Goal: Task Accomplishment & Management: Use online tool/utility

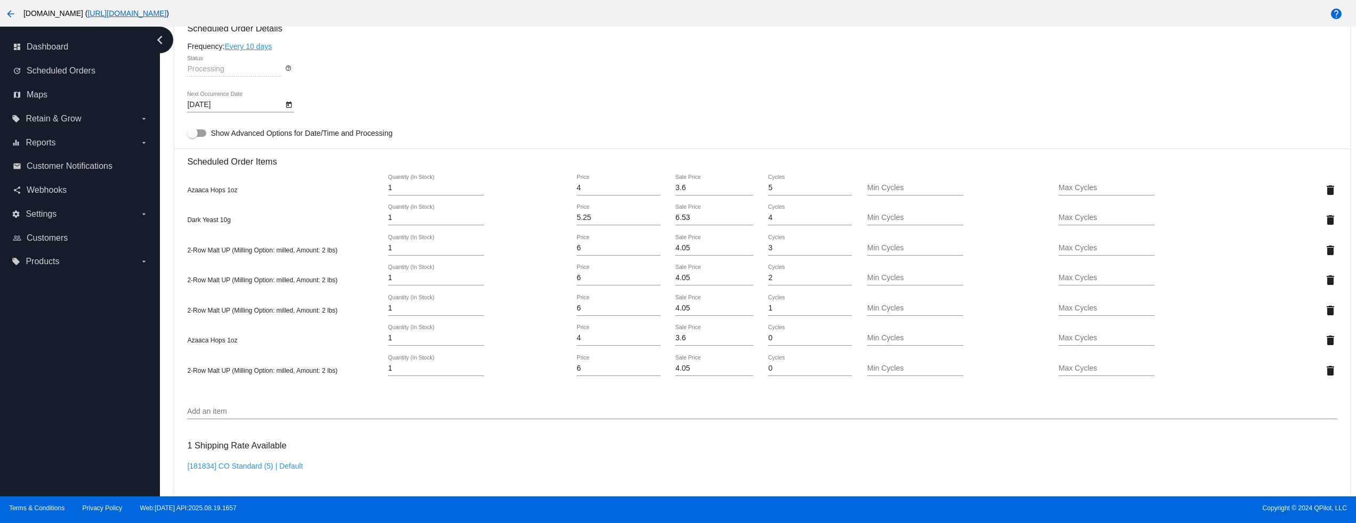
scroll to position [853, 0]
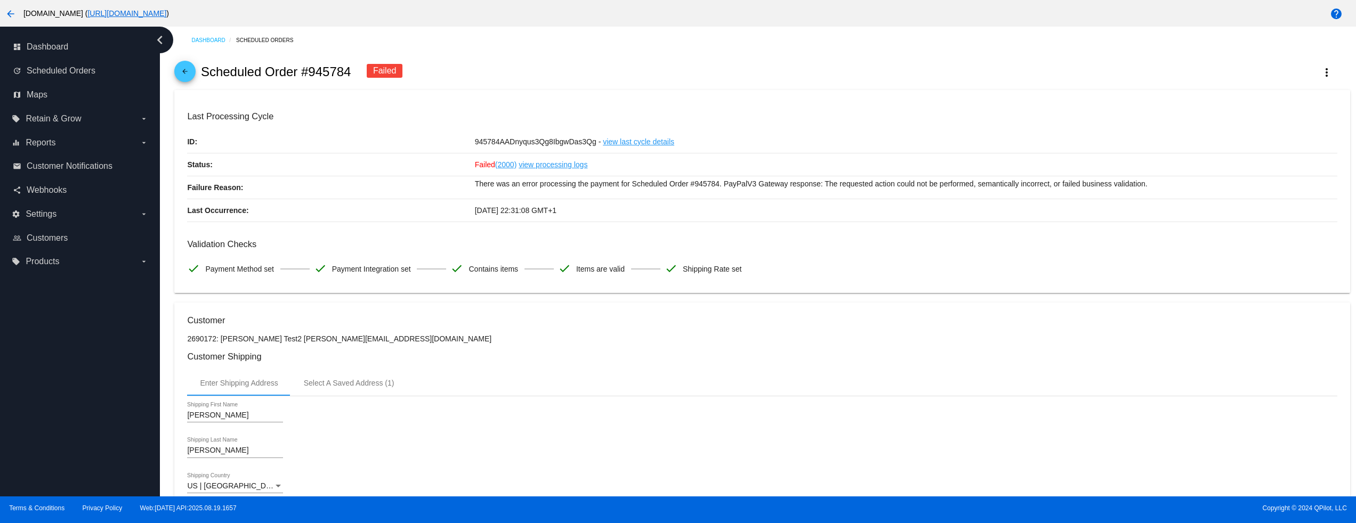
drag, startPoint x: 630, startPoint y: 139, endPoint x: 497, endPoint y: 3, distance: 189.9
click at [630, 139] on link "view last cycle details" at bounding box center [638, 142] width 71 height 22
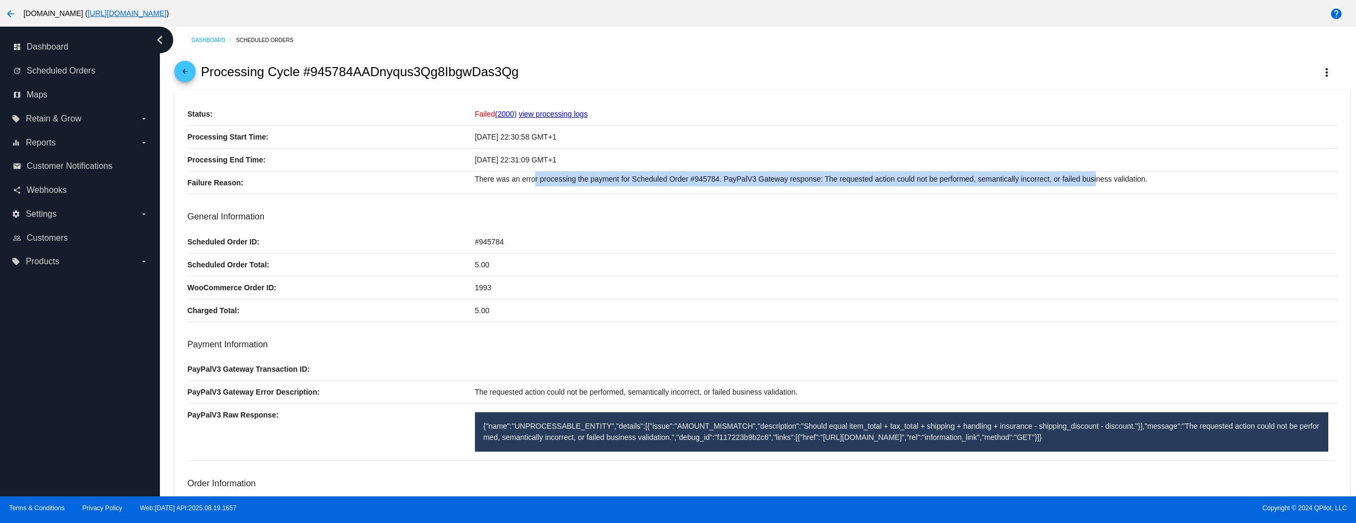
drag, startPoint x: 530, startPoint y: 185, endPoint x: 1126, endPoint y: 196, distance: 596.9
drag, startPoint x: 1147, startPoint y: 193, endPoint x: 589, endPoint y: 188, distance: 558.4
click at [873, 182] on p "There was an error processing the payment for Scheduled Order #945784. PayPalV3…" at bounding box center [906, 179] width 862 height 15
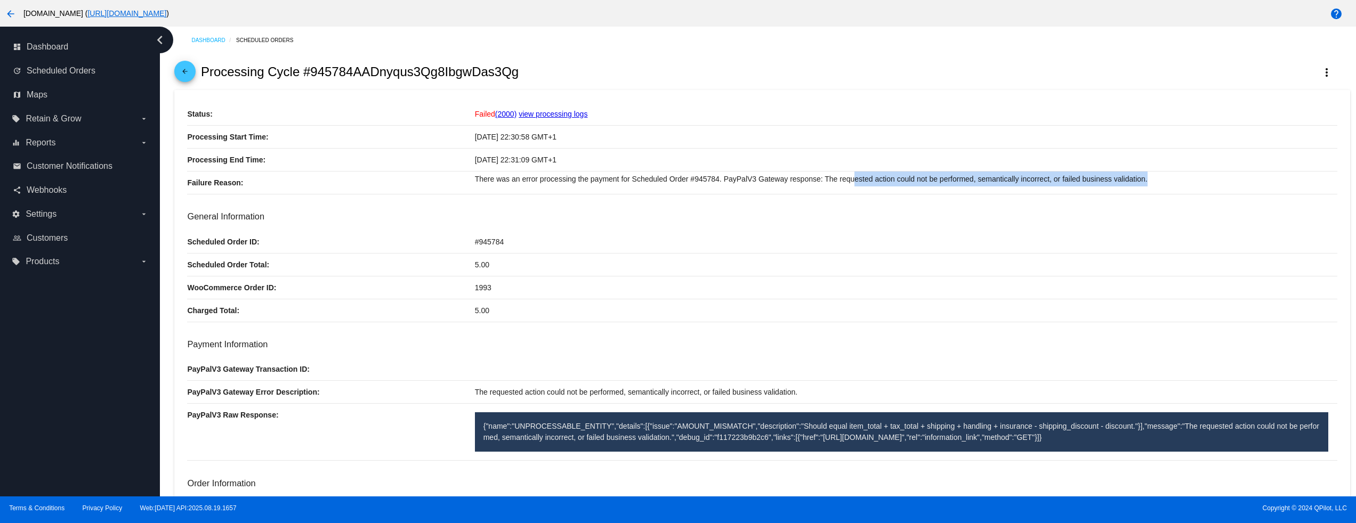
drag, startPoint x: 843, startPoint y: 182, endPoint x: 1182, endPoint y: 179, distance: 338.9
click at [1164, 179] on p "There was an error processing the payment for Scheduled Order #945784. PayPalV3…" at bounding box center [906, 179] width 862 height 15
click at [1192, 181] on p "There was an error processing the payment for Scheduled Order #945784. PayPalV3…" at bounding box center [906, 179] width 862 height 15
drag, startPoint x: 973, startPoint y: 178, endPoint x: 1142, endPoint y: 177, distance: 169.4
click at [1131, 177] on p "There was an error processing the payment for Scheduled Order #945784. PayPalV3…" at bounding box center [906, 179] width 862 height 15
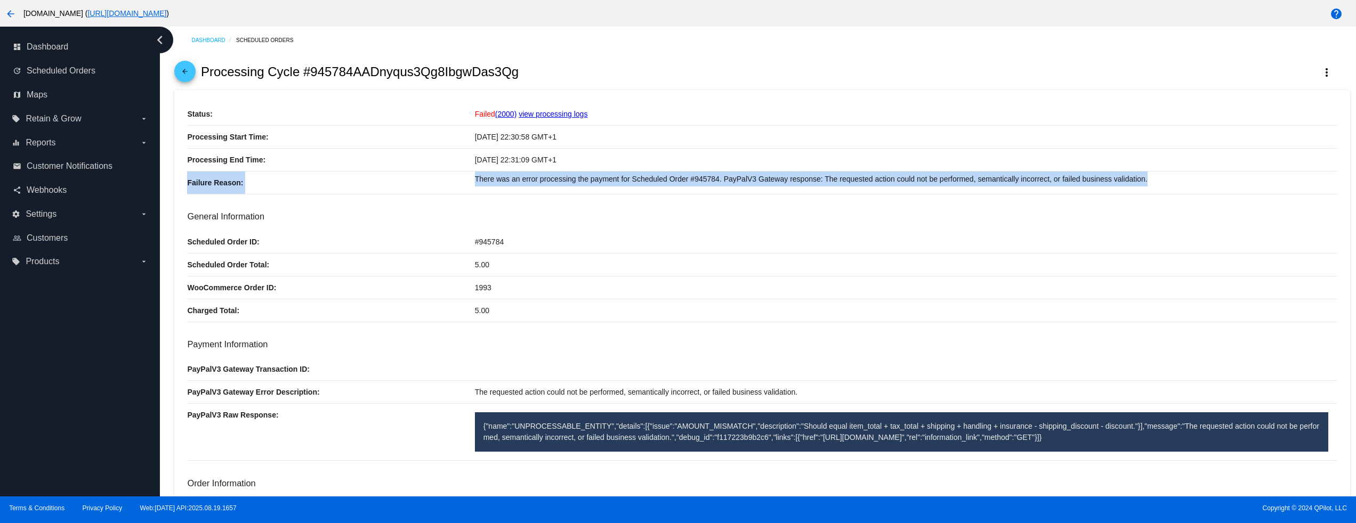
drag, startPoint x: 902, startPoint y: 172, endPoint x: 696, endPoint y: 172, distance: 206.2
click at [881, 171] on div "[DATE] 22:31:09 GMT+1" at bounding box center [906, 160] width 862 height 22
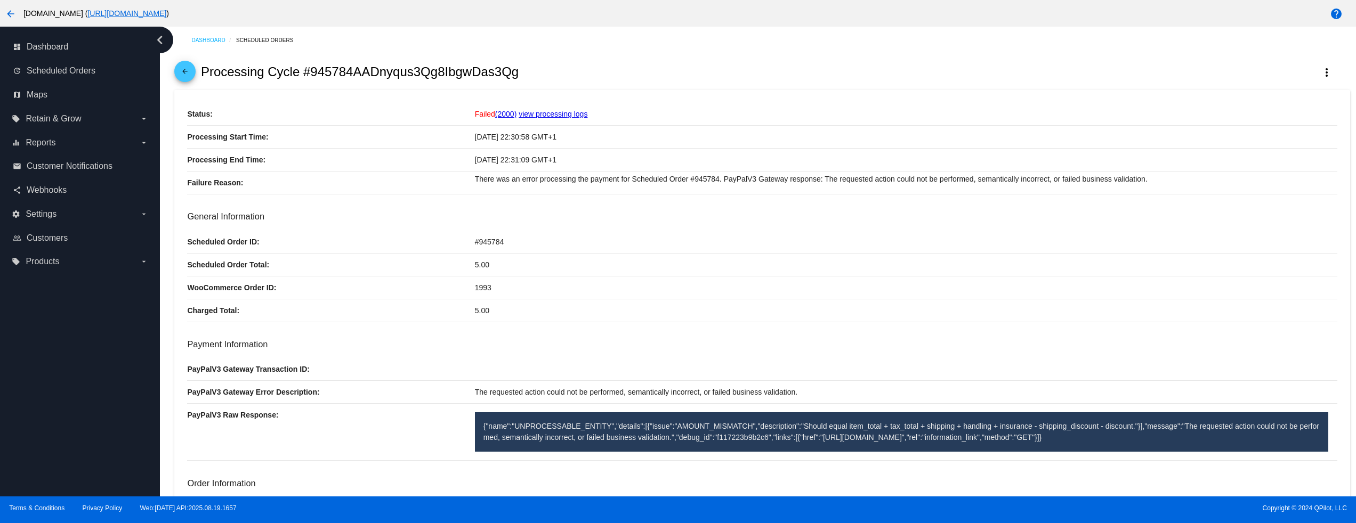
click at [882, 171] on div "[DATE] 22:31:09 GMT+1" at bounding box center [906, 160] width 862 height 22
drag, startPoint x: 1004, startPoint y: 184, endPoint x: 1220, endPoint y: 183, distance: 215.8
click at [1220, 183] on p "There was an error processing the payment for Scheduled Order #945784. PayPalV3…" at bounding box center [906, 179] width 862 height 15
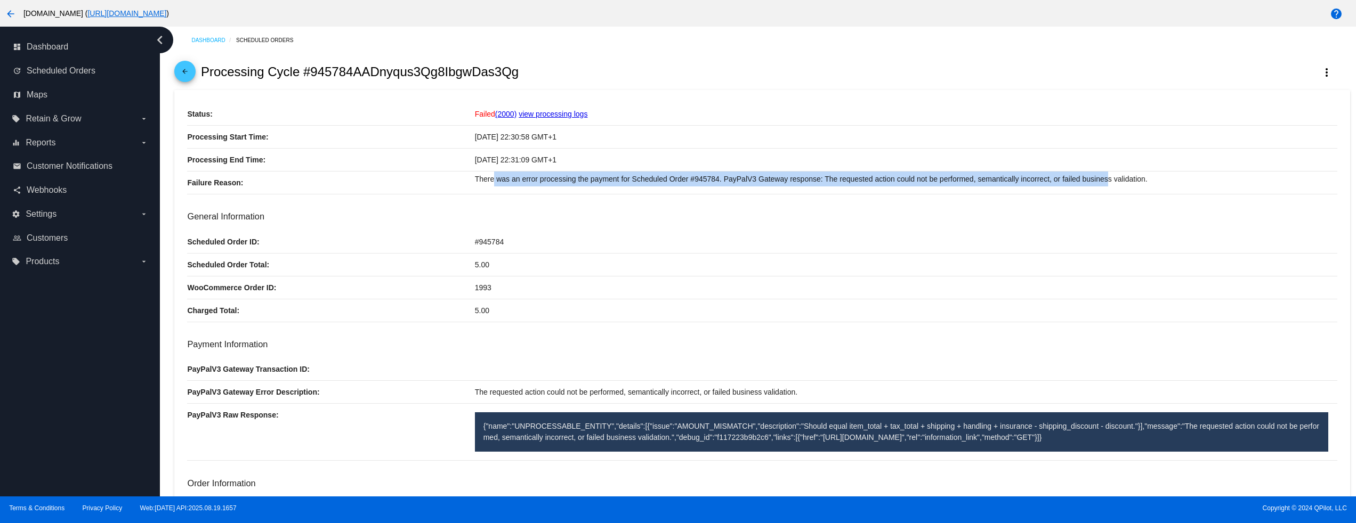
drag, startPoint x: 578, startPoint y: 185, endPoint x: 1098, endPoint y: 173, distance: 520.2
click at [1098, 173] on p "There was an error processing the payment for Scheduled Order #945784. PayPalV3…" at bounding box center [906, 179] width 862 height 15
click at [638, 194] on div "There was an error processing the payment for Scheduled Order #945784. PayPalV3…" at bounding box center [906, 183] width 862 height 22
drag, startPoint x: 634, startPoint y: 192, endPoint x: 1139, endPoint y: 182, distance: 505.8
click at [1139, 182] on div "There was an error processing the payment for Scheduled Order #945784. PayPalV3…" at bounding box center [906, 183] width 862 height 22
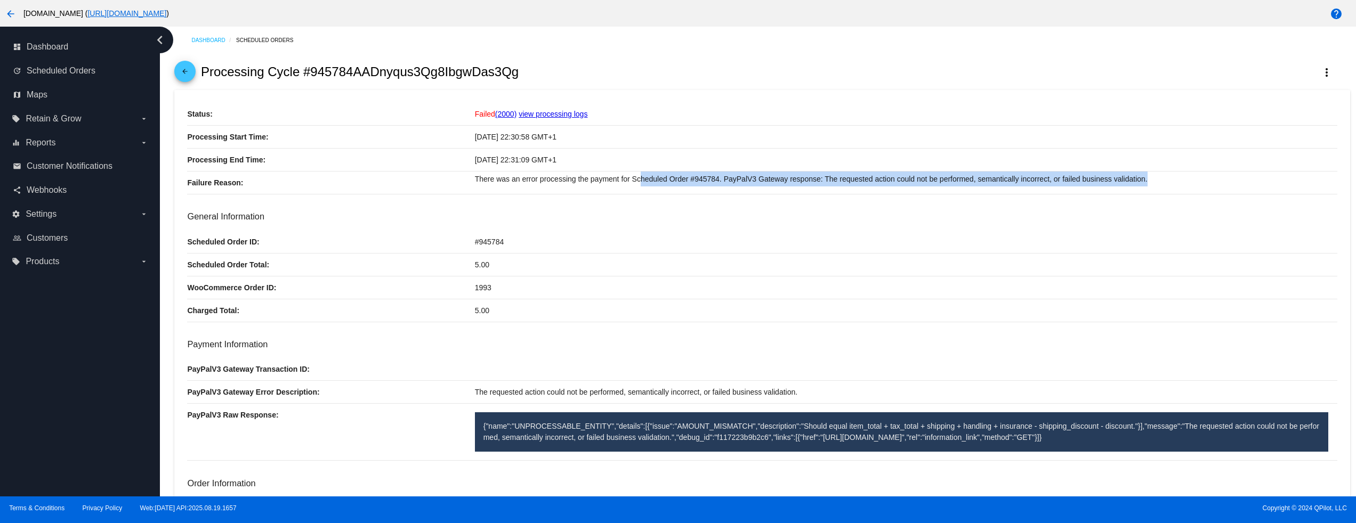
click at [3, 7] on button "arrow_back" at bounding box center [10, 13] width 21 height 21
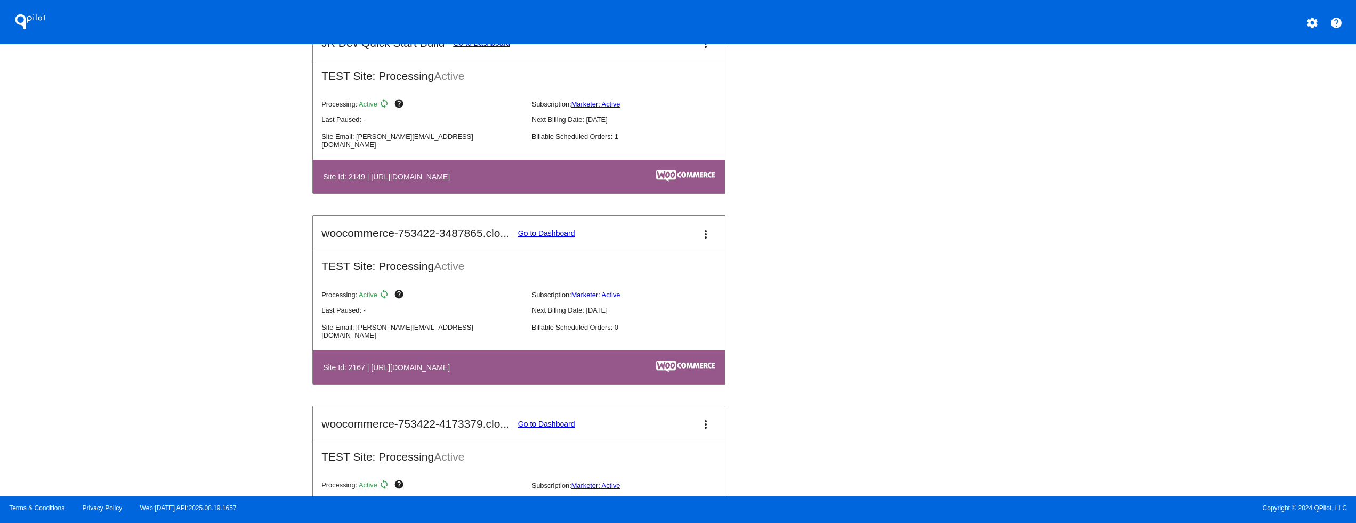
scroll to position [1705, 0]
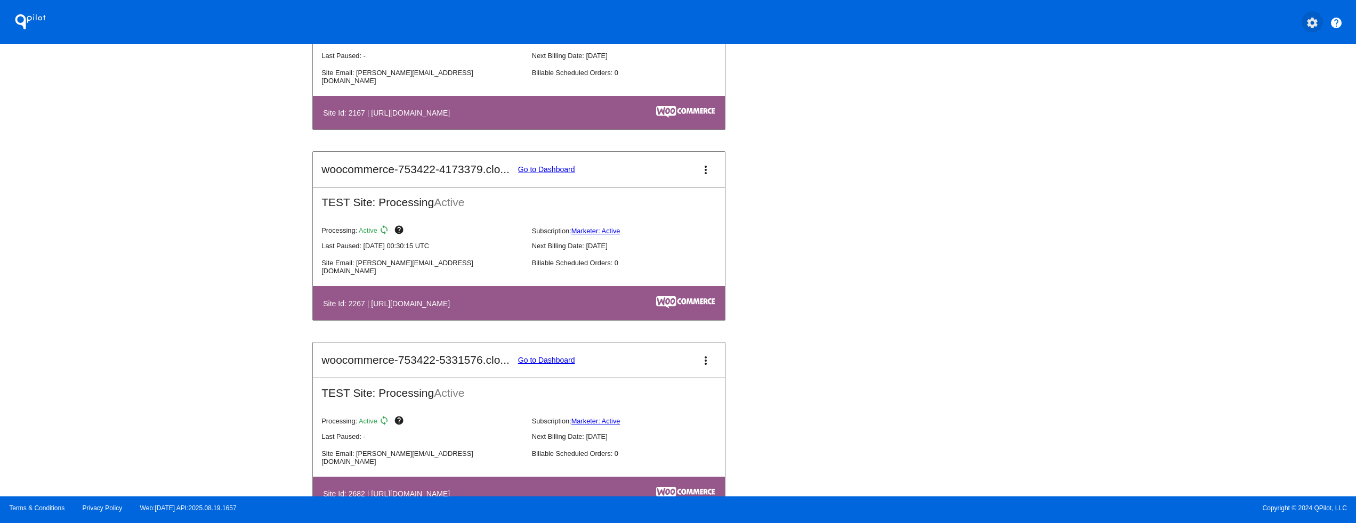
click at [1314, 15] on button "settings" at bounding box center [1311, 21] width 21 height 21
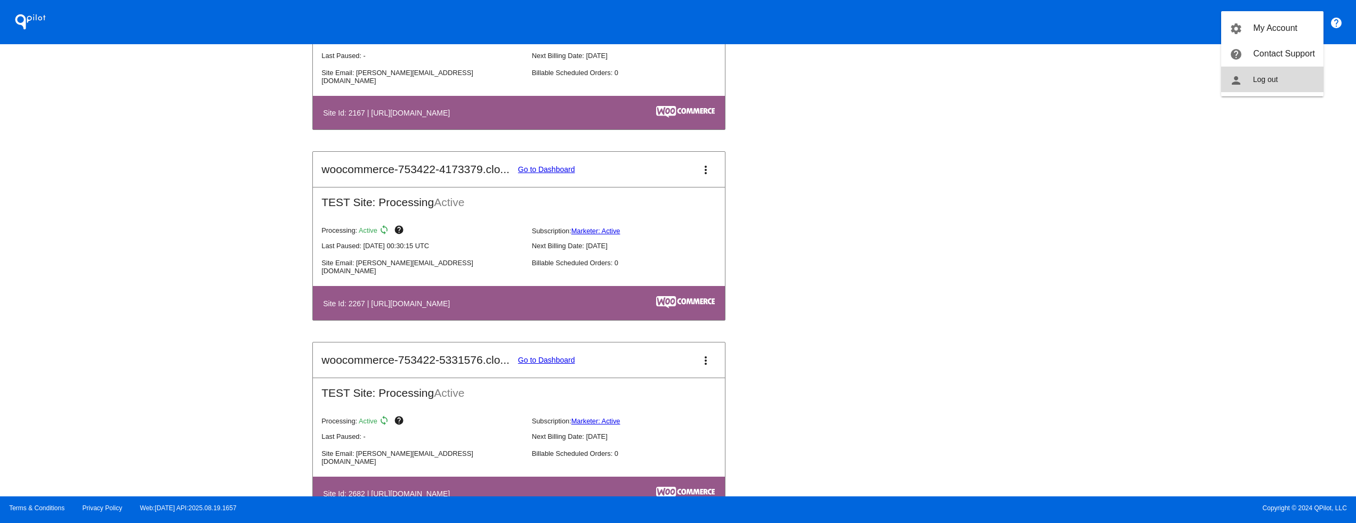
click at [1254, 84] on span "Log out" at bounding box center [1265, 79] width 25 height 9
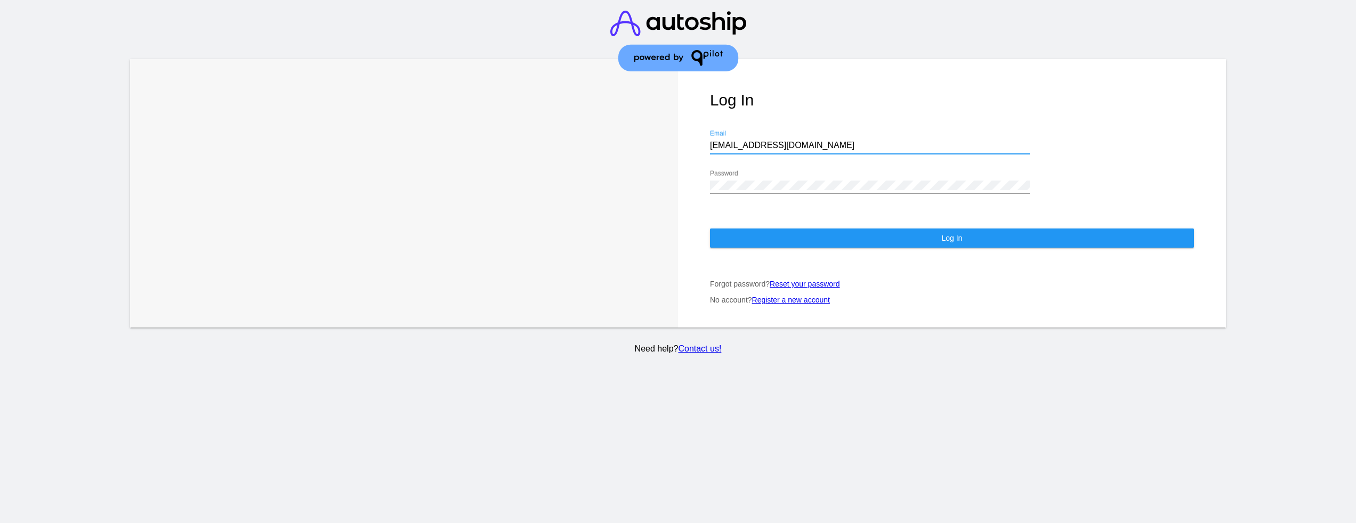
click at [768, 146] on input "[EMAIL_ADDRESS][DOMAIN_NAME]" at bounding box center [870, 146] width 320 height 10
type input "[EMAIL_ADDRESS][DOMAIN_NAME]"
click at [766, 235] on button "Log In" at bounding box center [952, 238] width 484 height 19
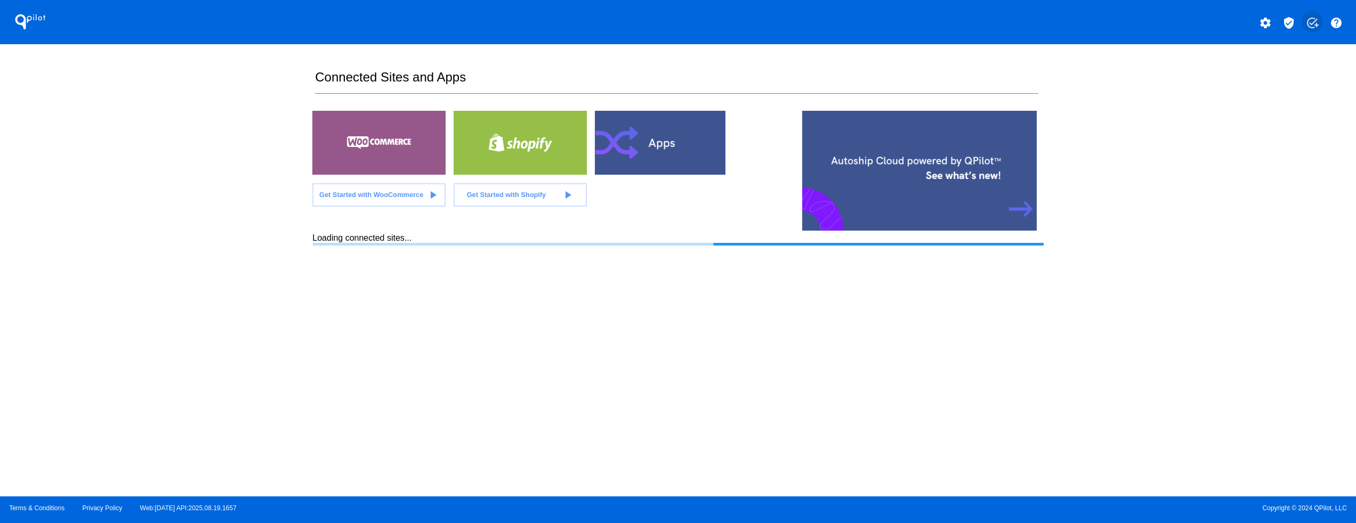
click at [1309, 17] on mat-icon "add_task" at bounding box center [1311, 23] width 13 height 13
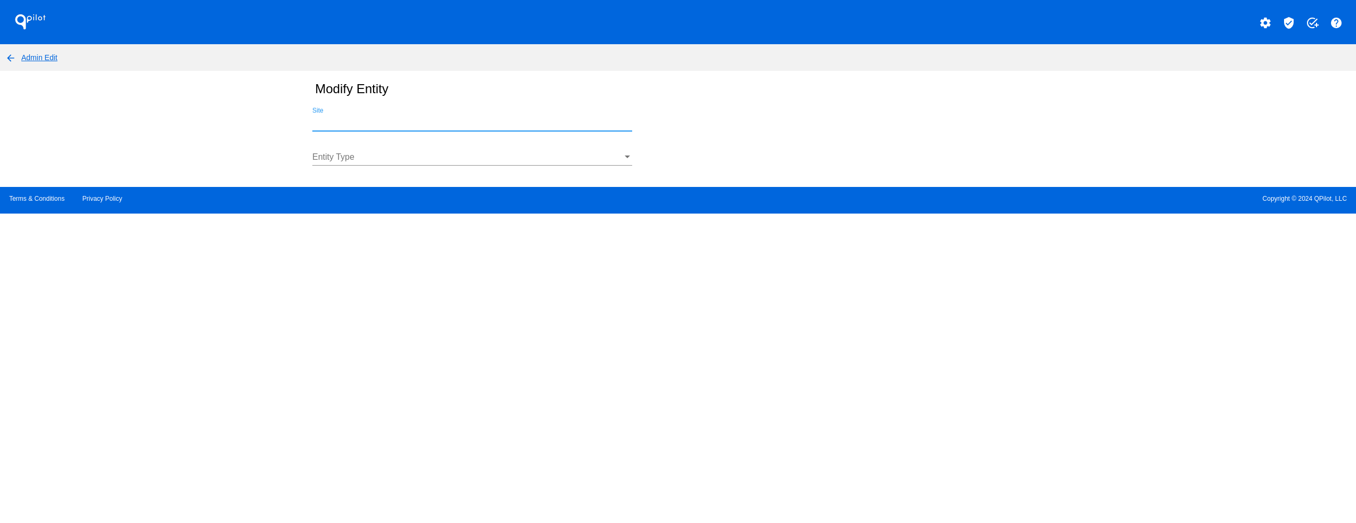
click at [358, 124] on input "Site" at bounding box center [472, 123] width 320 height 10
click at [347, 128] on div "Site" at bounding box center [472, 119] width 320 height 24
click at [347, 120] on input "Site" at bounding box center [472, 123] width 320 height 10
click at [351, 106] on div "Modify Entity" at bounding box center [677, 89] width 731 height 36
click at [351, 124] on input "Site" at bounding box center [472, 123] width 320 height 10
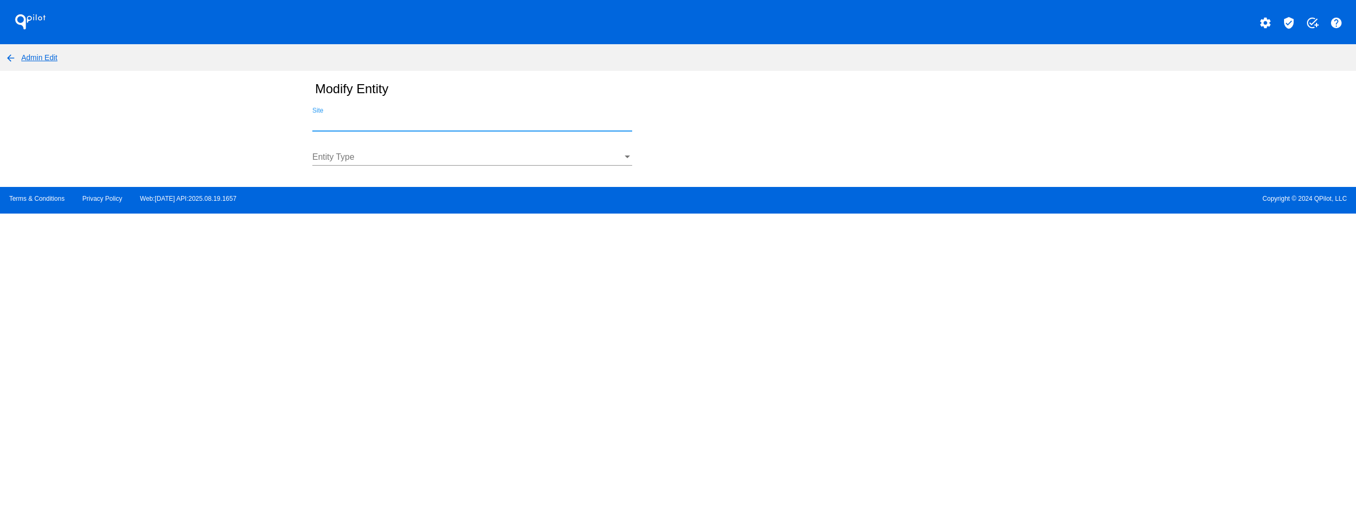
click at [351, 124] on input "Site" at bounding box center [472, 123] width 320 height 10
click at [363, 162] on div at bounding box center [467, 157] width 310 height 10
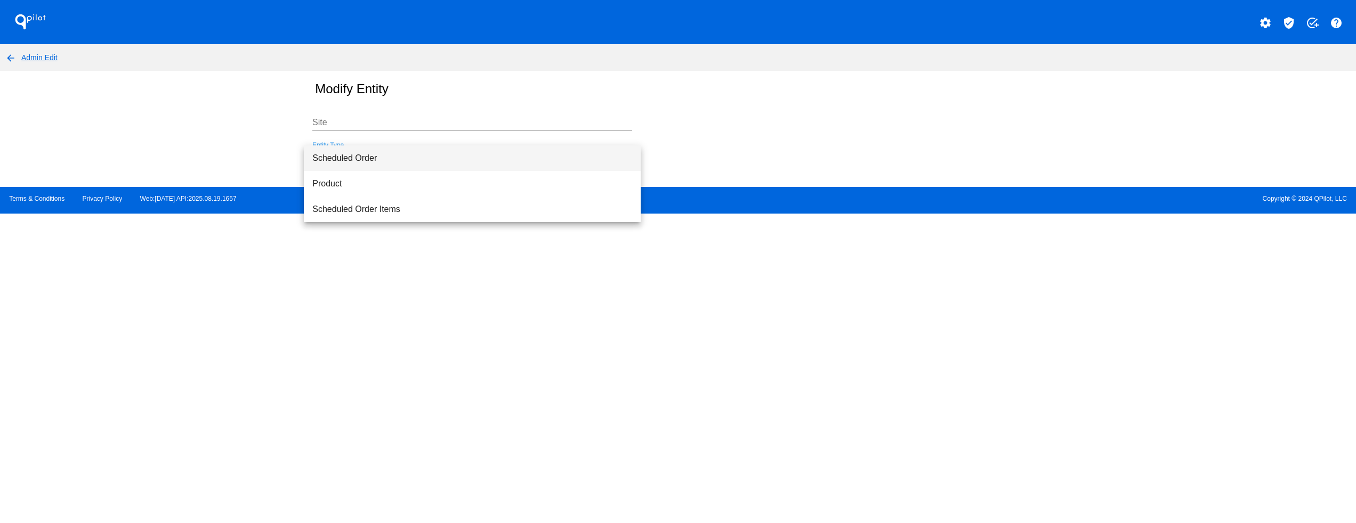
click at [354, 126] on div at bounding box center [678, 261] width 1356 height 523
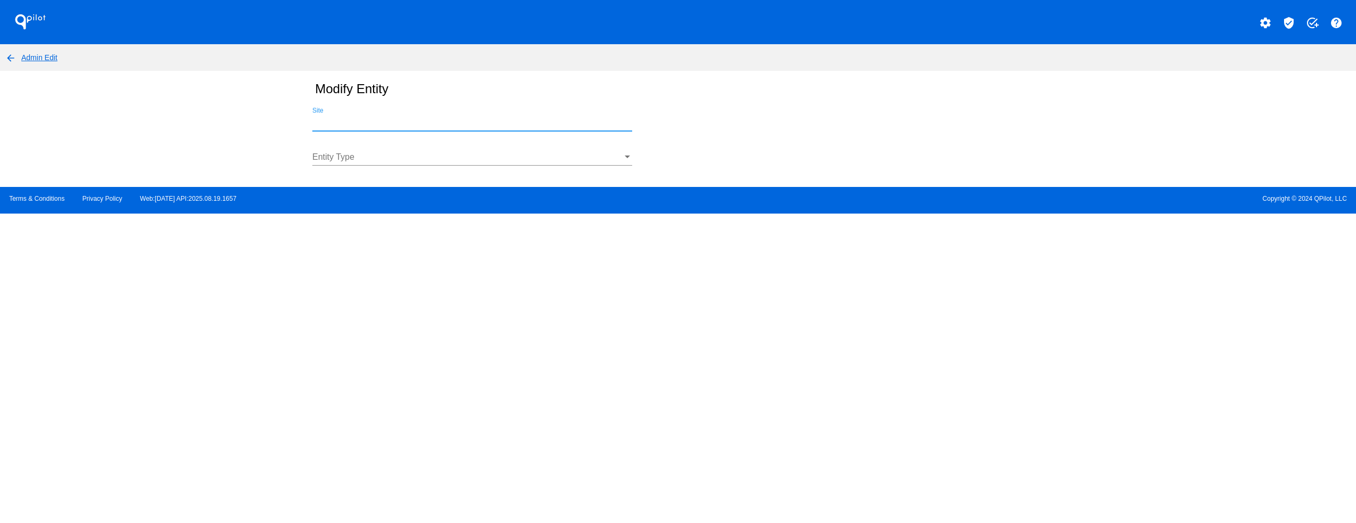
click at [354, 126] on input "Site" at bounding box center [472, 123] width 320 height 10
click at [352, 117] on div "Site" at bounding box center [472, 119] width 320 height 24
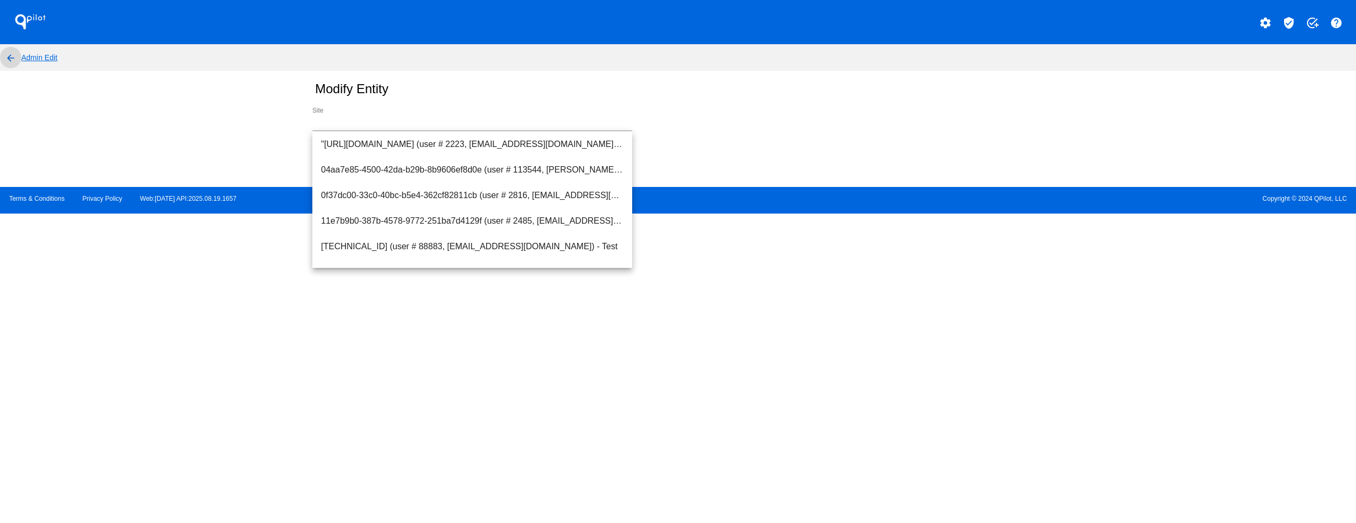
click at [9, 56] on mat-icon "arrow_back" at bounding box center [10, 58] width 13 height 13
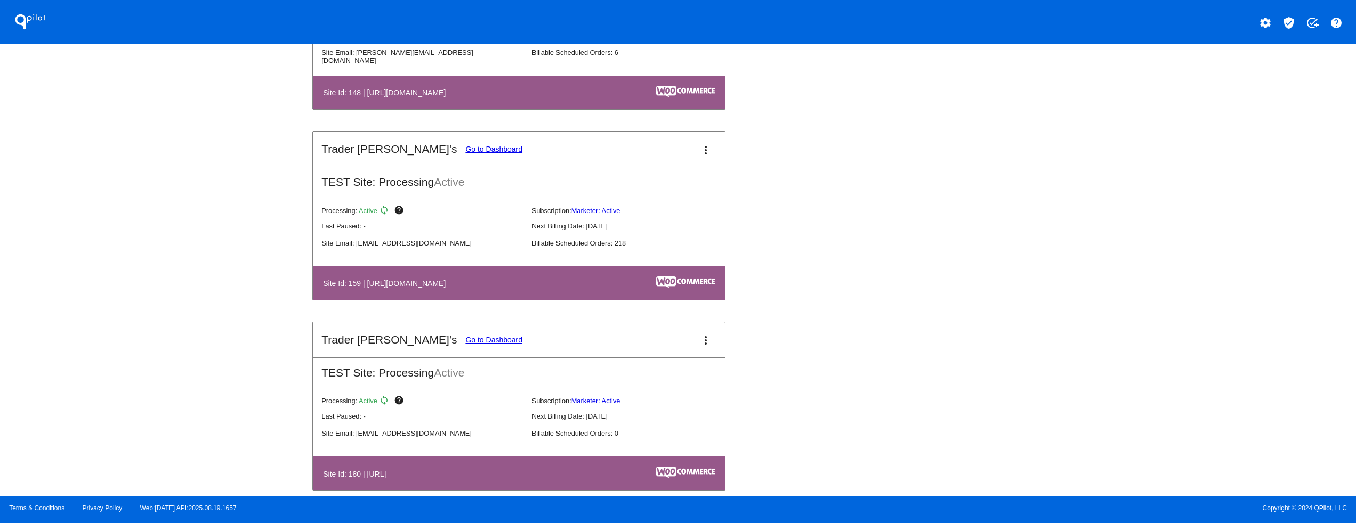
scroll to position [2558, 0]
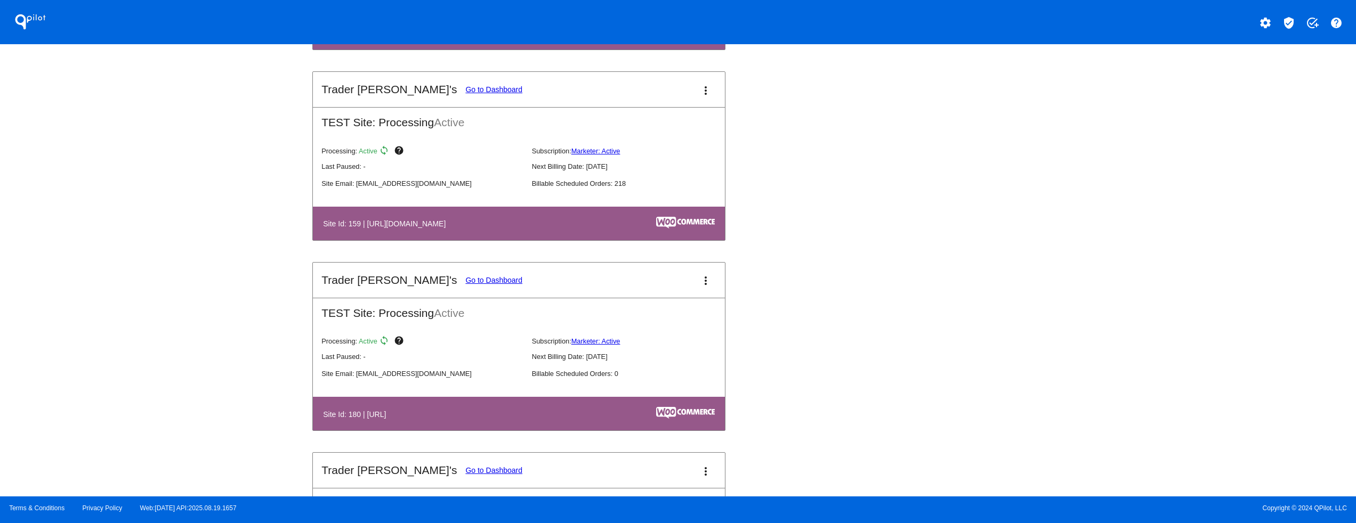
drag, startPoint x: 401, startPoint y: 226, endPoint x: 594, endPoint y: 261, distance: 195.5
click at [523, 240] on table "Site Id: 159 | [URL][DOMAIN_NAME]" at bounding box center [519, 224] width 412 height 34
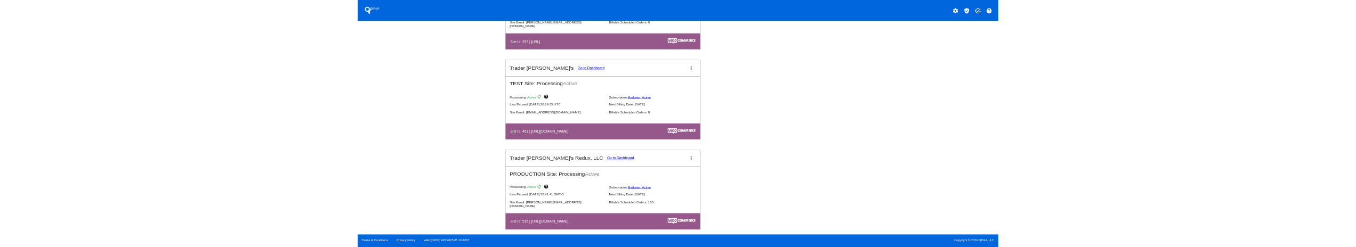
scroll to position [4050, 0]
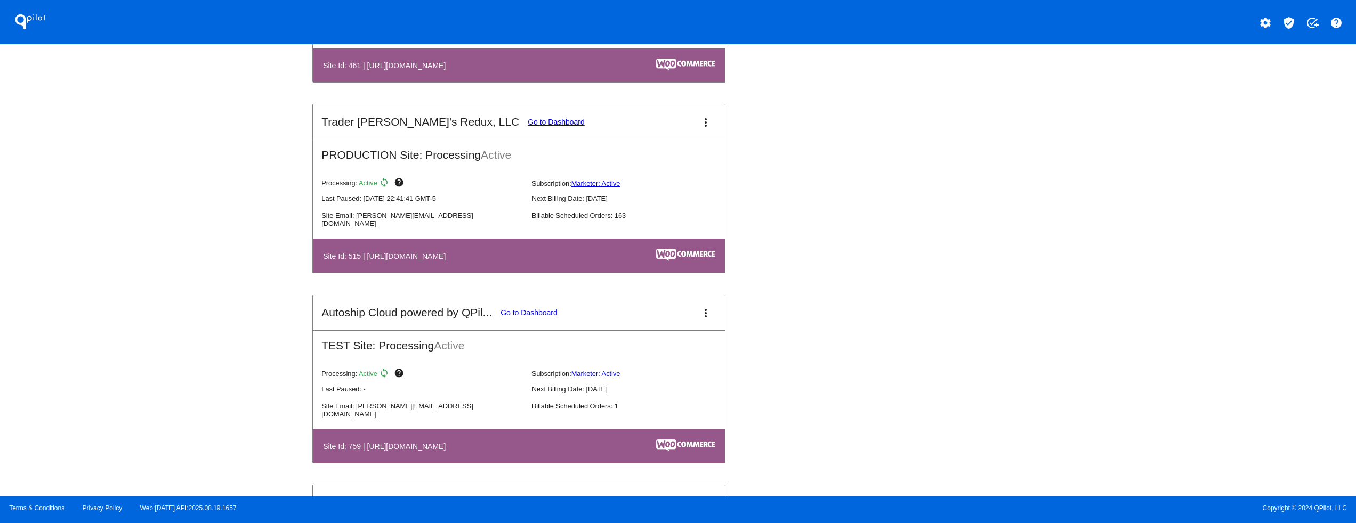
click at [528, 126] on link "Go to Dashboard" at bounding box center [556, 122] width 57 height 9
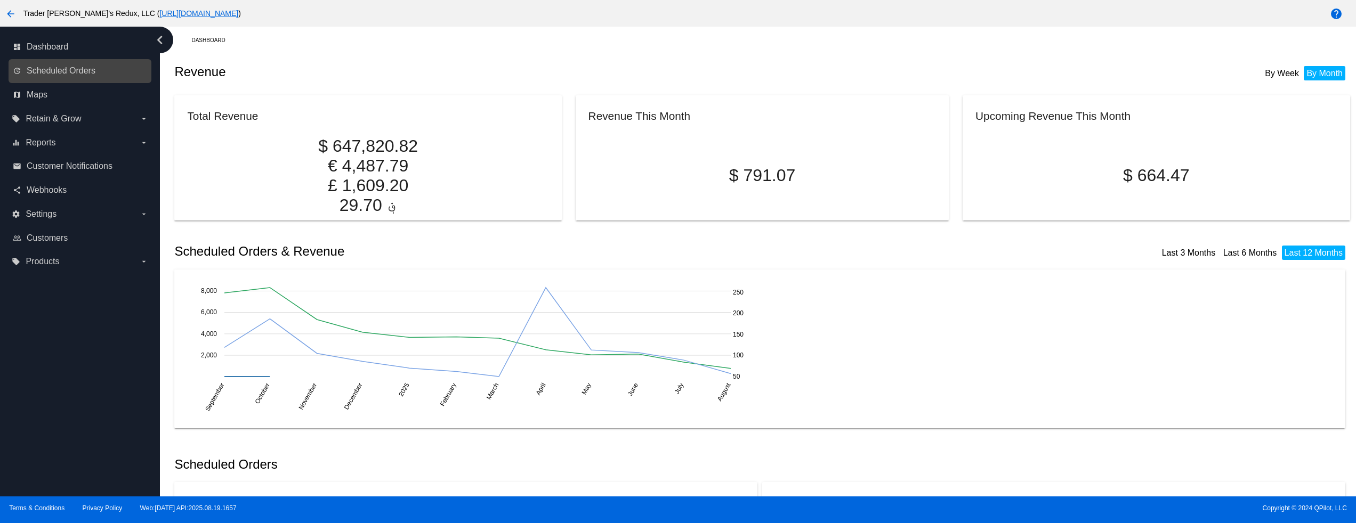
click at [71, 64] on link "update Scheduled Orders" at bounding box center [80, 70] width 135 height 17
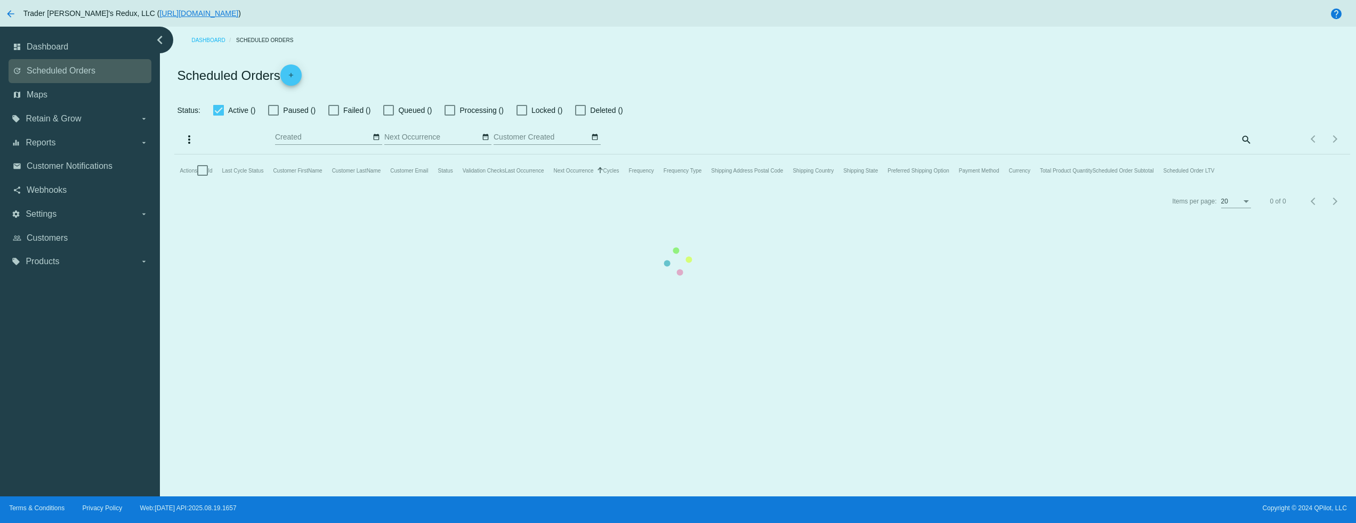
checkbox input "false"
checkbox input "true"
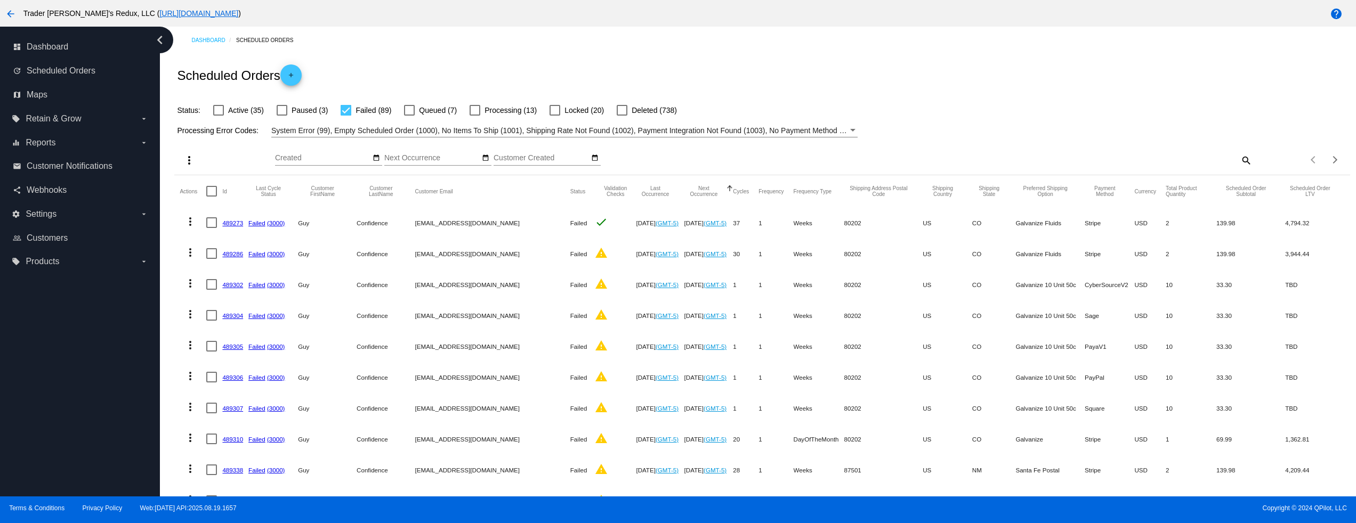
click at [230, 217] on mat-cell "489273" at bounding box center [235, 222] width 26 height 31
click at [230, 222] on link "489273" at bounding box center [232, 223] width 21 height 7
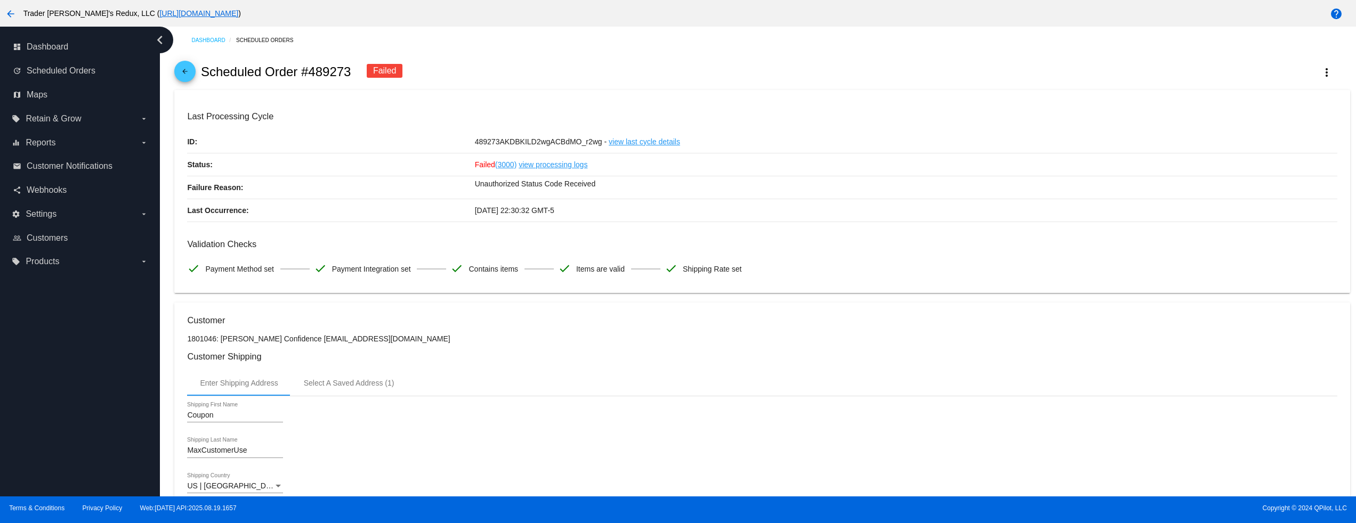
click at [3, 9] on button "arrow_back" at bounding box center [10, 13] width 21 height 21
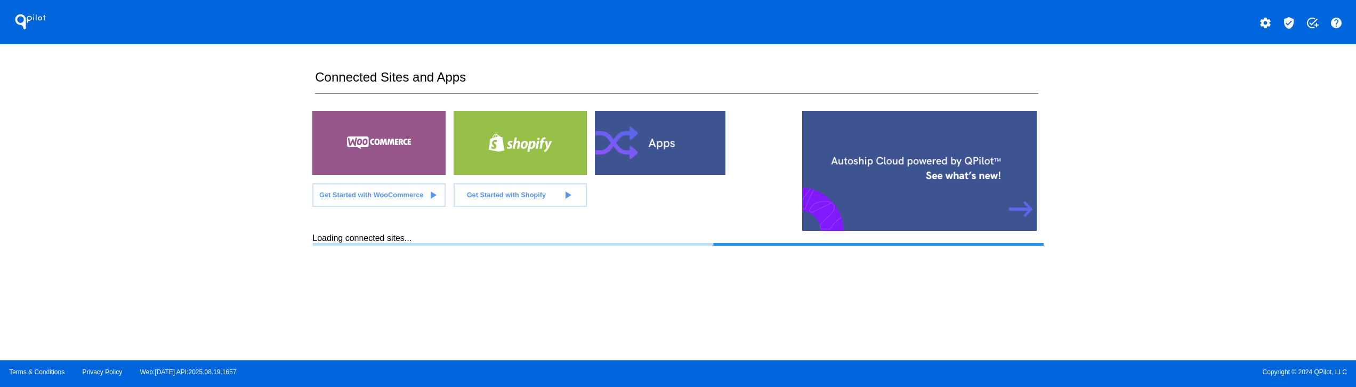
click at [1295, 26] on mat-icon "verified_user" at bounding box center [1288, 23] width 13 height 13
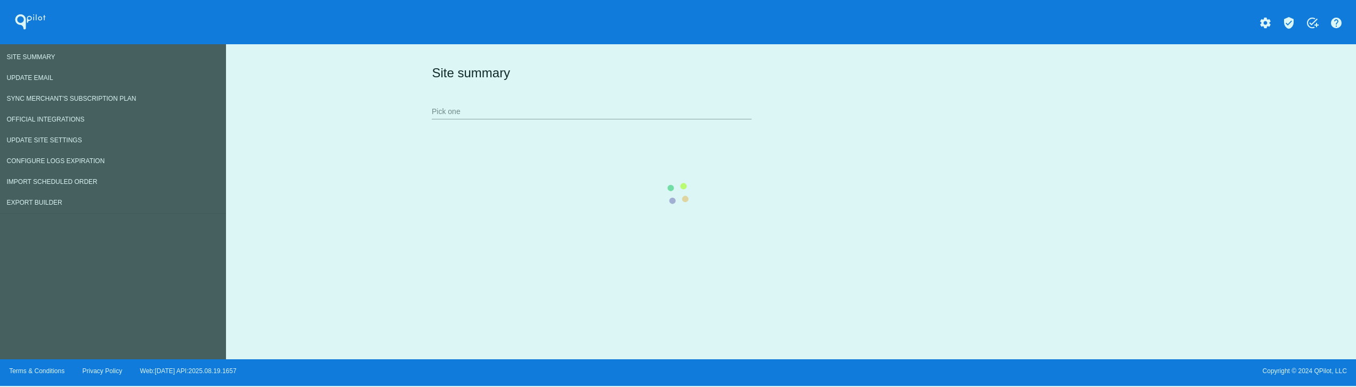
click at [429, 128] on div "Site summary Pick one" at bounding box center [788, 92] width 719 height 74
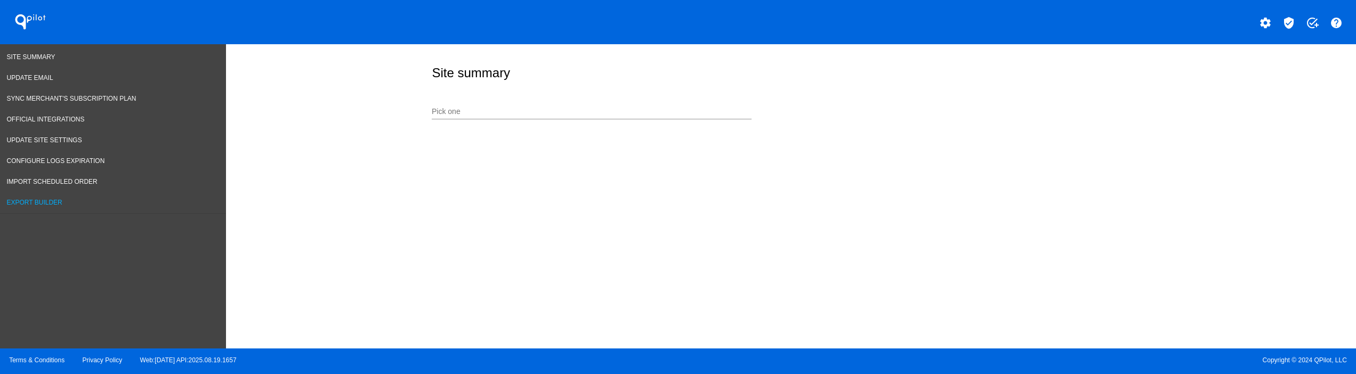
click at [51, 205] on span "Export Builder" at bounding box center [34, 202] width 55 height 7
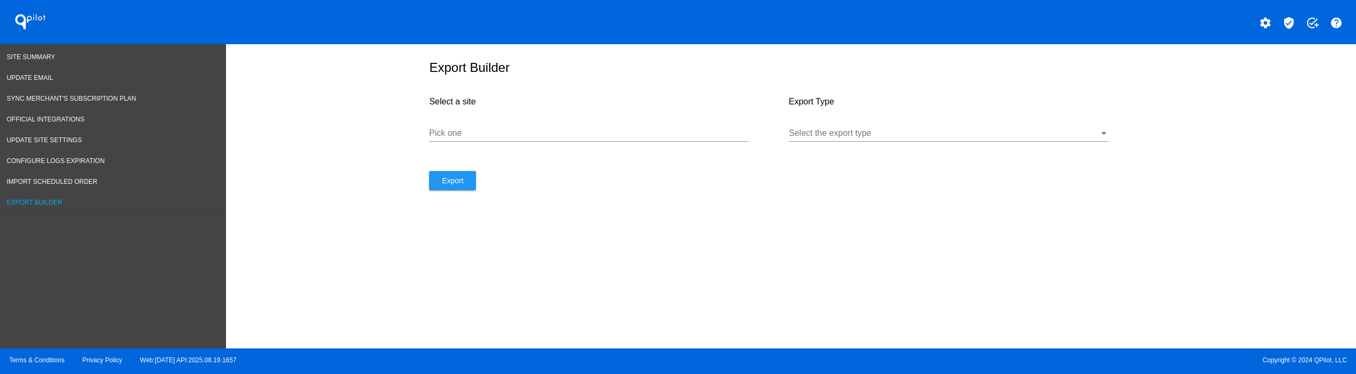
click at [41, 209] on link "Export Builder" at bounding box center [113, 202] width 226 height 21
click at [458, 143] on div "Pick one" at bounding box center [589, 135] width 320 height 35
click at [459, 130] on input "Pick one" at bounding box center [589, 133] width 320 height 10
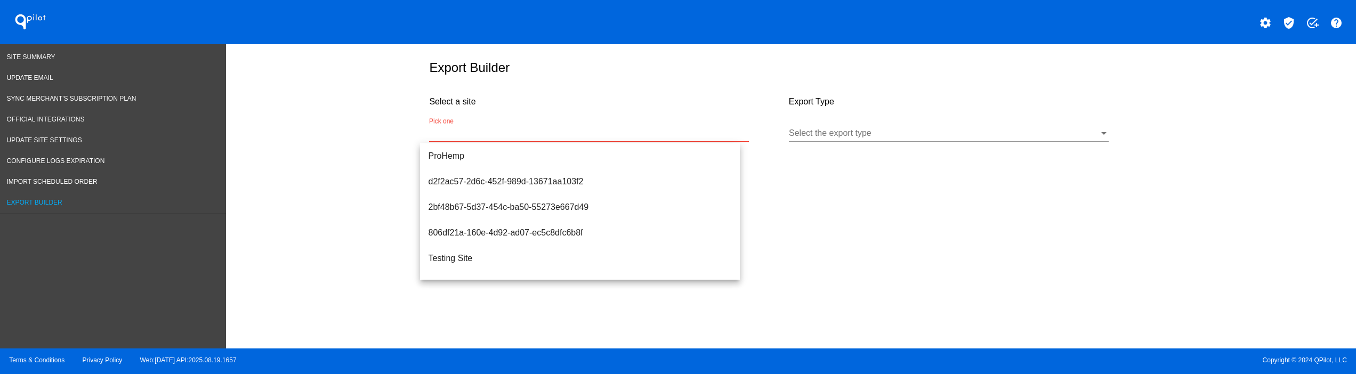
paste input "[URL][DOMAIN_NAME]"
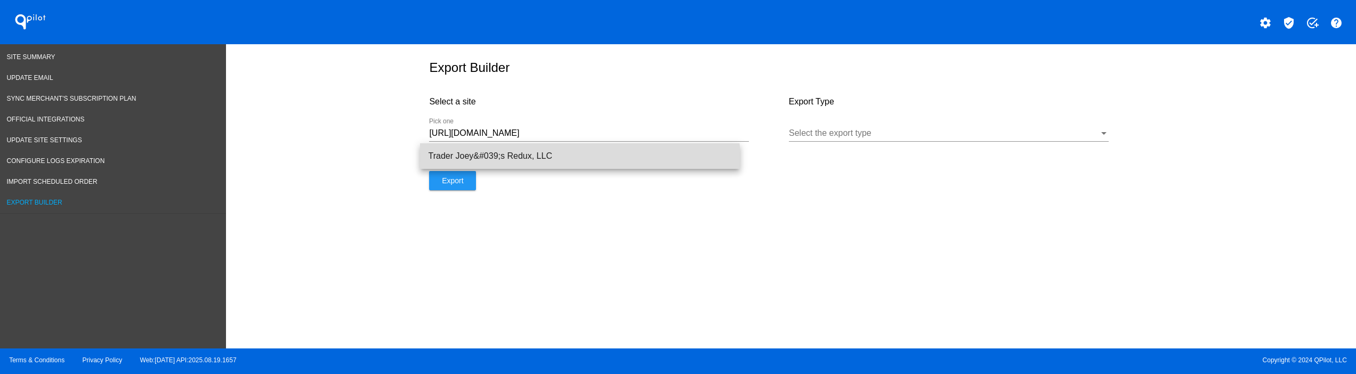
click at [553, 161] on span "Trader Joey&#039;s Redux, LLC" at bounding box center [579, 156] width 303 height 26
type input "Trader Joey&#039;s Redux, LLC"
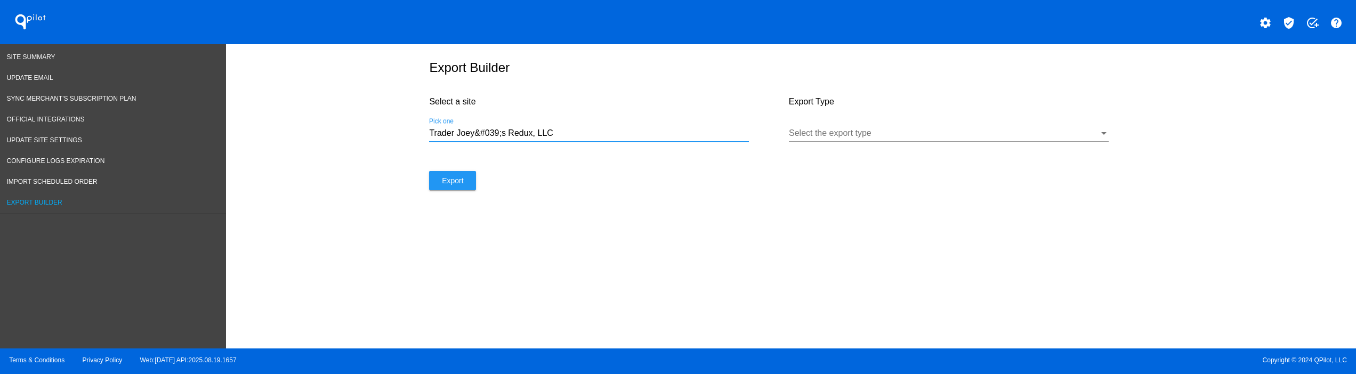
click at [827, 134] on div at bounding box center [944, 133] width 310 height 10
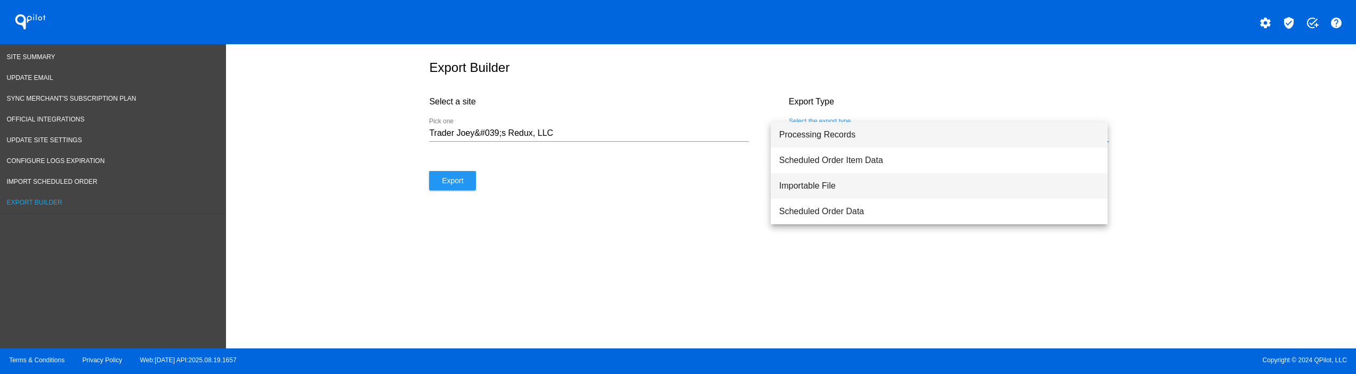
click at [826, 184] on span "Importable File" at bounding box center [939, 186] width 320 height 26
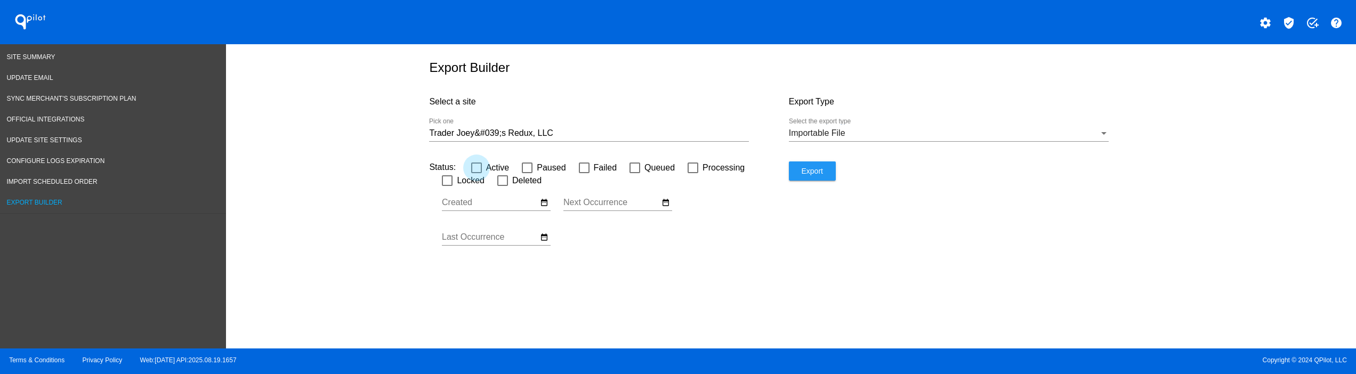
click at [472, 169] on label "Active" at bounding box center [490, 167] width 38 height 13
click at [476, 173] on input "Active" at bounding box center [476, 173] width 1 height 1
checkbox input "true"
click at [522, 167] on div at bounding box center [527, 168] width 11 height 11
click at [526, 173] on input "Paused" at bounding box center [526, 173] width 1 height 1
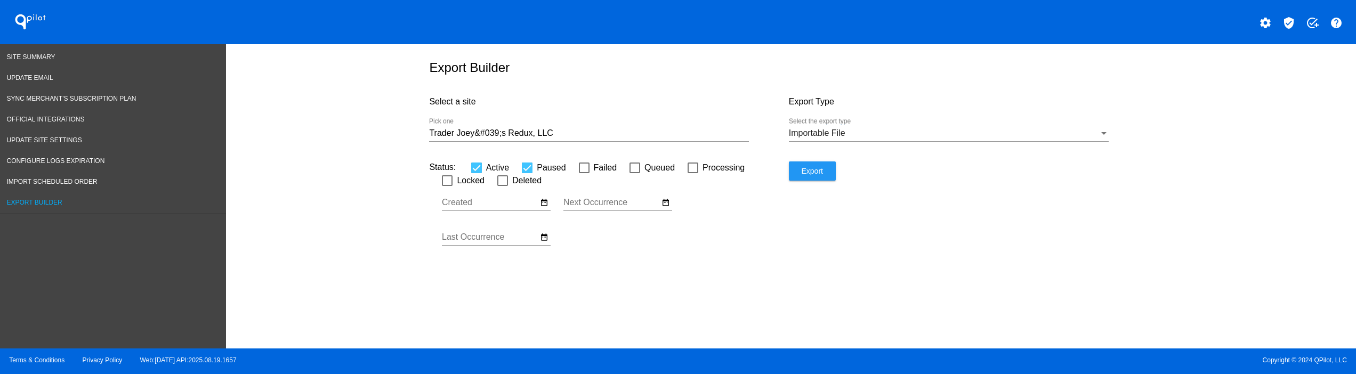
click at [801, 171] on span "Export" at bounding box center [811, 171] width 21 height 9
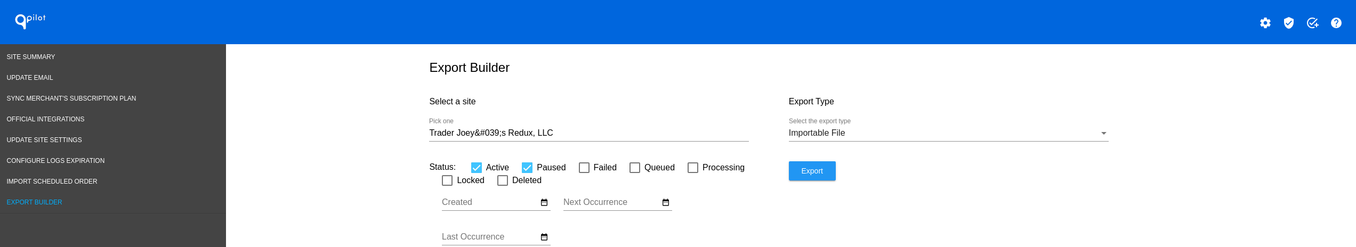
click at [678, 90] on div "Select a site Trader Joey&#039;s Redux, LLC Pick one" at bounding box center [608, 124] width 359 height 76
click at [791, 176] on button "Export" at bounding box center [812, 170] width 47 height 19
click at [729, 211] on div "Status: Active Paused Failed Queued Processing Locked Deleted Aug Jan Feb Mar" at bounding box center [608, 208] width 359 height 95
click at [821, 126] on div "Importable File Select the export type" at bounding box center [949, 130] width 320 height 24
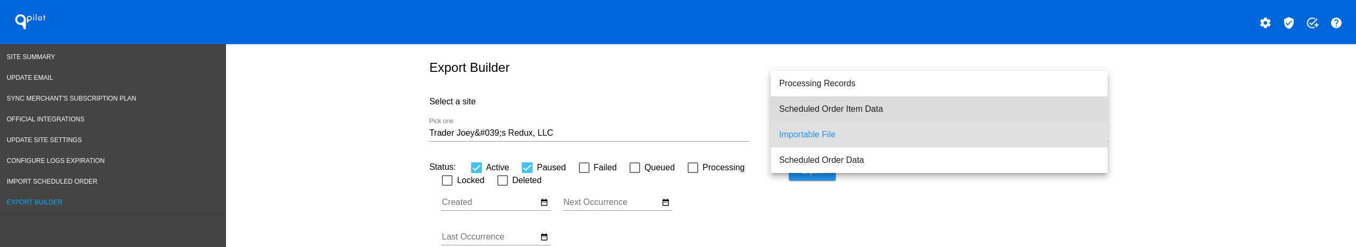
click at [821, 107] on span "Scheduled Order Item Data" at bounding box center [939, 109] width 320 height 26
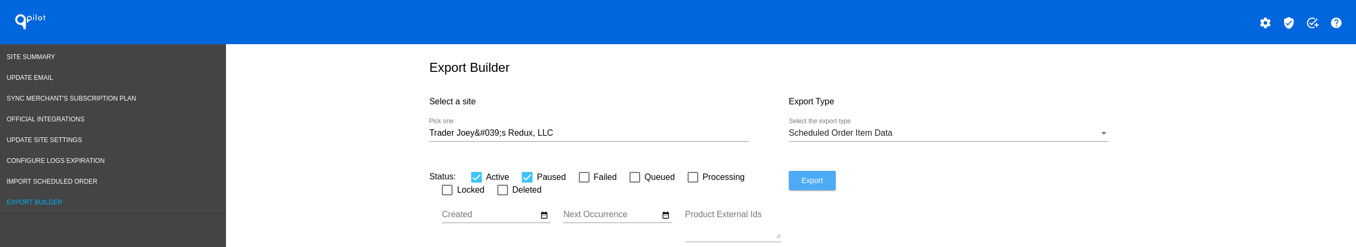
click at [806, 174] on button "Export" at bounding box center [812, 180] width 47 height 19
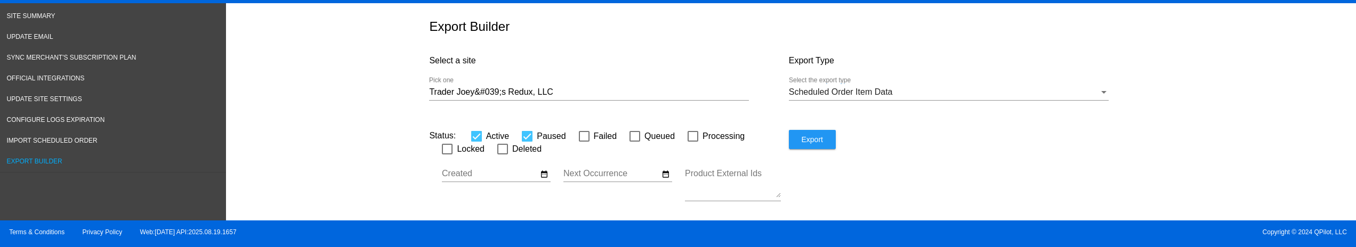
click at [687, 48] on div "Select a site Trader Joey&#039;s Redux, LLC Pick one" at bounding box center [608, 87] width 359 height 85
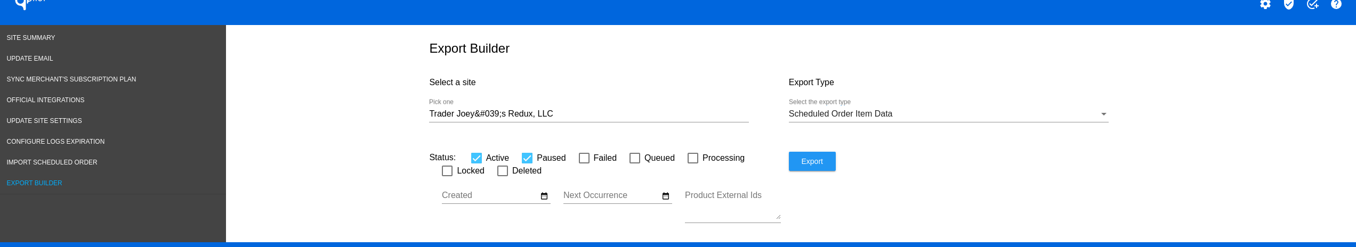
scroll to position [0, 0]
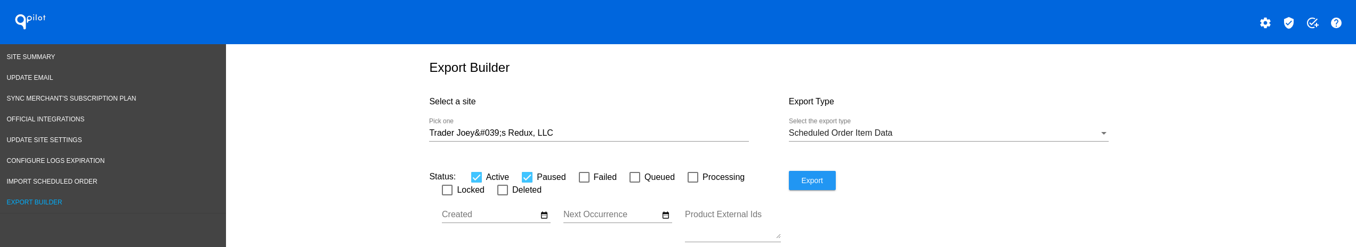
click at [818, 133] on span "Scheduled Order Item Data" at bounding box center [841, 132] width 104 height 9
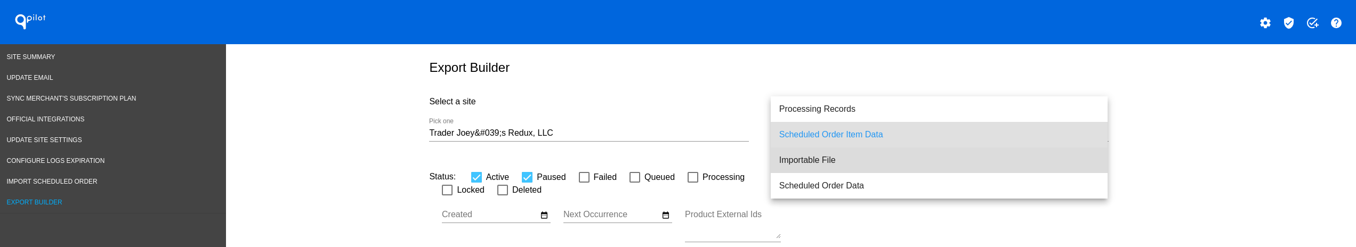
click at [838, 172] on span "Importable File" at bounding box center [939, 161] width 320 height 26
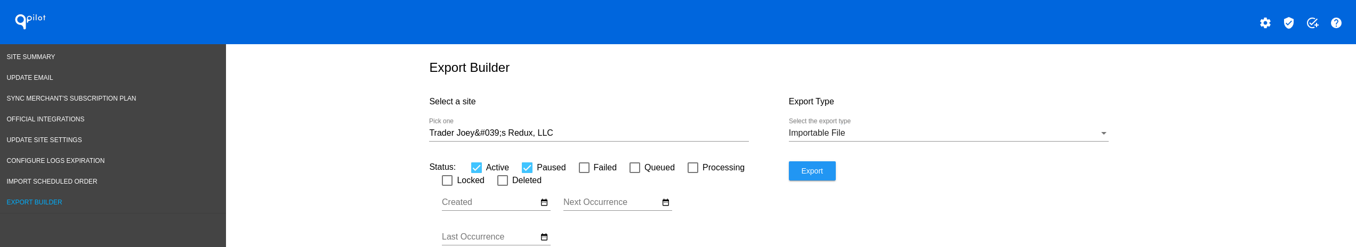
click at [817, 125] on div "Importable File Select the export type" at bounding box center [949, 130] width 320 height 24
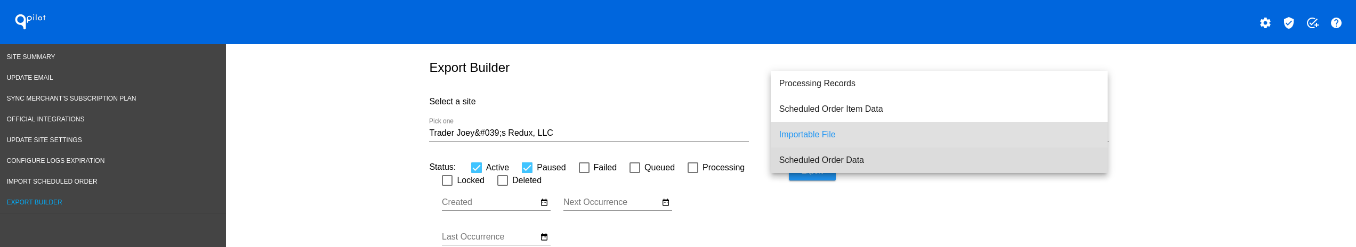
click at [817, 163] on span "Scheduled Order Data" at bounding box center [939, 161] width 320 height 26
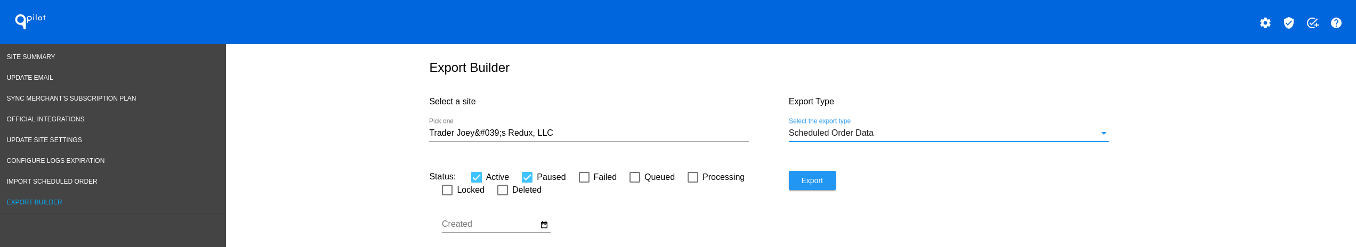
click at [789, 178] on button "Export" at bounding box center [812, 180] width 47 height 19
drag, startPoint x: 750, startPoint y: 60, endPoint x: 750, endPoint y: 68, distance: 8.0
click at [750, 60] on h1 "Export Builder" at bounding box center [788, 67] width 719 height 15
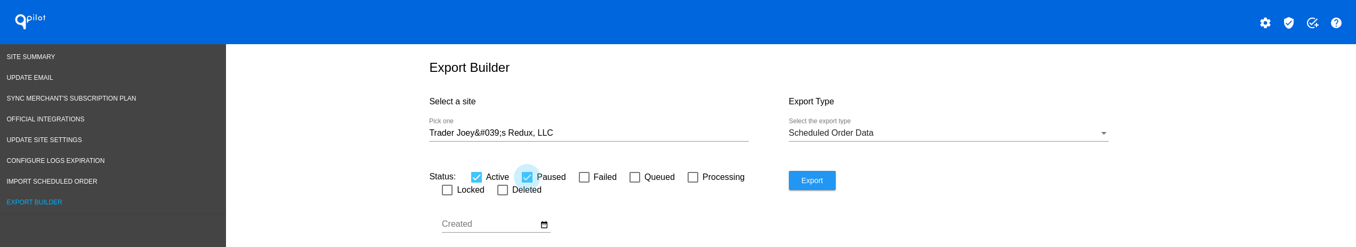
click at [522, 178] on div at bounding box center [527, 177] width 11 height 11
click at [526, 183] on input "Paused" at bounding box center [526, 183] width 1 height 1
checkbox input "false"
click at [495, 141] on div "Trader Joey&#039;s Redux, LLC Pick one" at bounding box center [589, 130] width 320 height 24
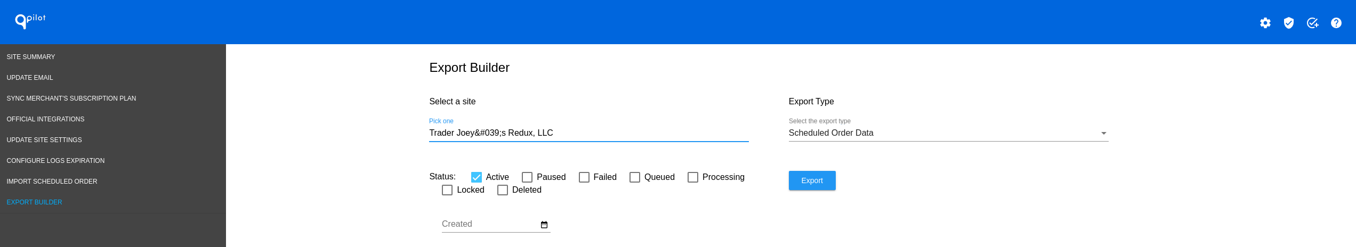
click at [497, 135] on input "Trader Joey&#039;s Redux, LLC" at bounding box center [589, 133] width 320 height 10
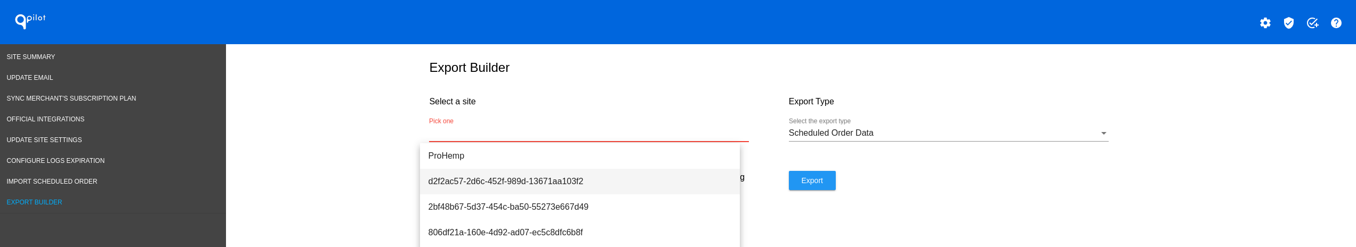
click at [518, 184] on span "d2f2ac57-2d6c-452f-989d-13671aa103f2" at bounding box center [579, 182] width 303 height 26
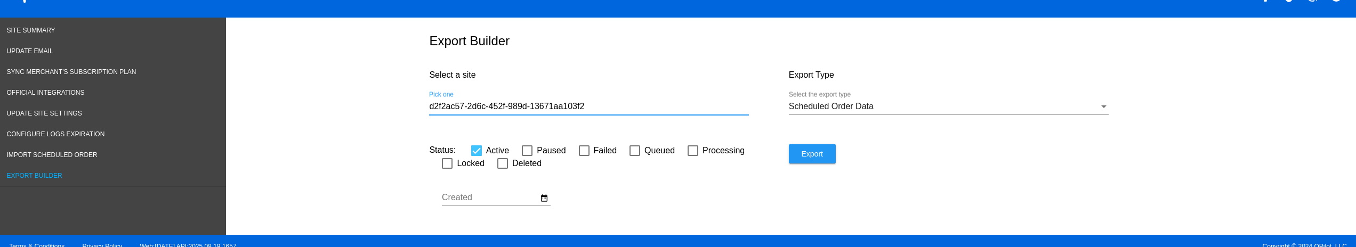
scroll to position [42, 0]
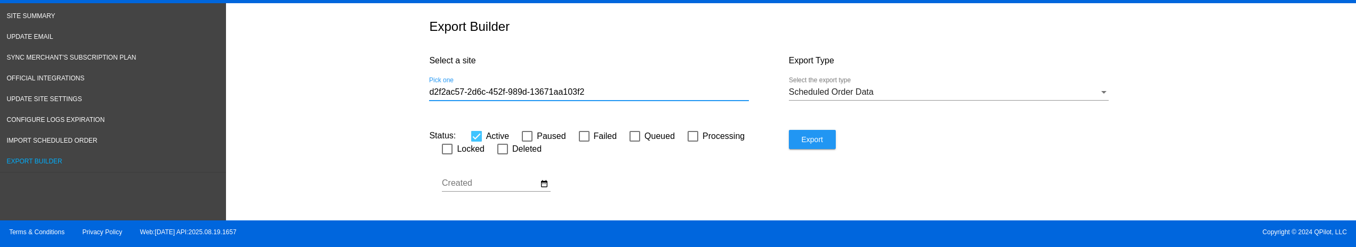
click at [808, 144] on button "Export" at bounding box center [812, 139] width 47 height 19
click at [495, 82] on div "d2f2ac57-2d6c-452f-989d-13671aa103f2 Pick one" at bounding box center [589, 89] width 320 height 24
click at [496, 93] on input "d2f2ac57-2d6c-452f-989d-13671aa103f2" at bounding box center [589, 92] width 320 height 10
click at [508, 94] on input "d2f2ac57-2d6c-452f-989d-13671aa103f2" at bounding box center [589, 92] width 320 height 10
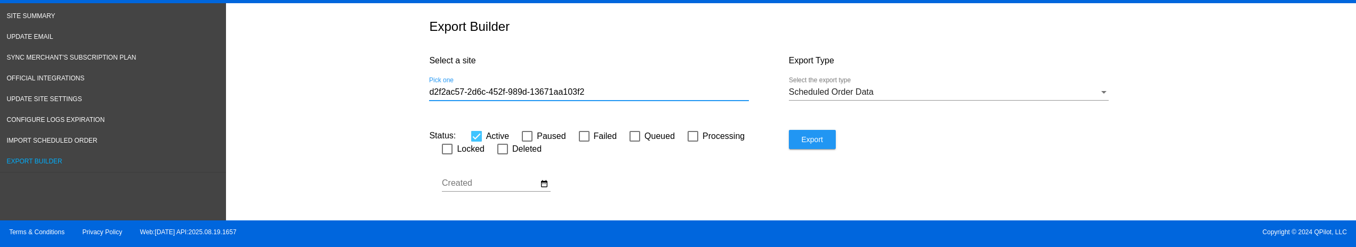
click at [508, 94] on input "d2f2ac57-2d6c-452f-989d-13671aa103f2" at bounding box center [589, 92] width 320 height 10
paste input "[URL][DOMAIN_NAME]"
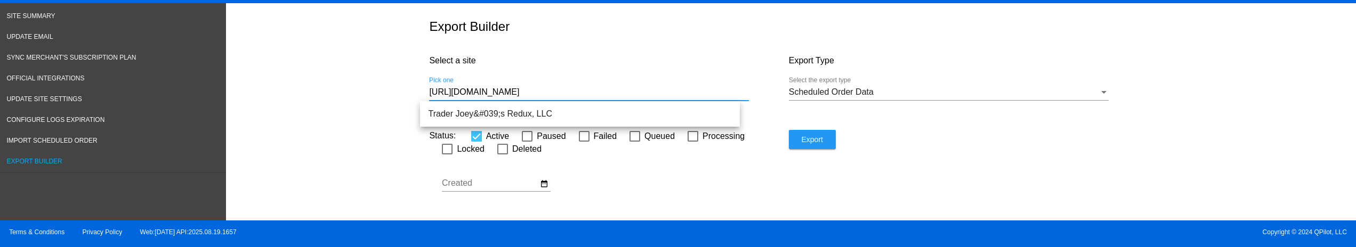
type input "[URL][DOMAIN_NAME]"
click at [336, 102] on div "Export Builder Select a site [URL][DOMAIN_NAME] Pick one Export Type Scheduled …" at bounding box center [791, 109] width 1130 height 212
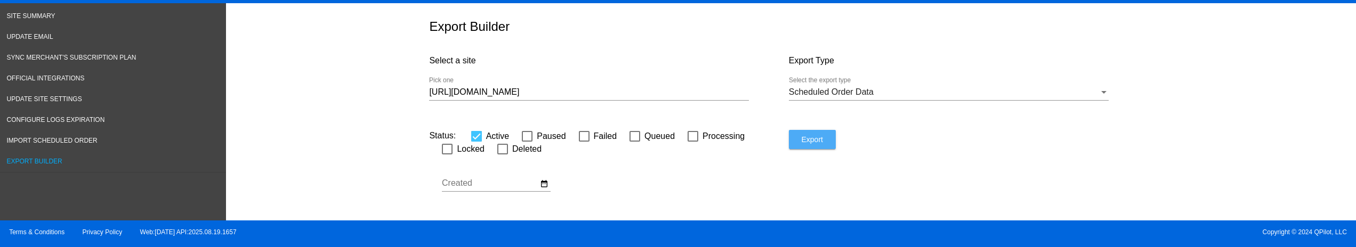
click at [819, 137] on button "Export" at bounding box center [812, 139] width 47 height 19
click at [326, 101] on div "Export Builder Select a site [URL][DOMAIN_NAME] Pick one Export Type Scheduled …" at bounding box center [791, 109] width 1130 height 212
click at [522, 140] on div at bounding box center [527, 136] width 11 height 11
click at [526, 142] on input "Paused" at bounding box center [526, 142] width 1 height 1
checkbox input "true"
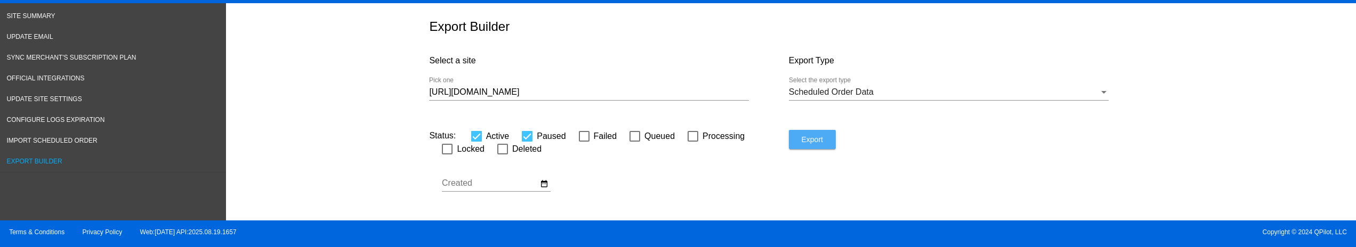
click at [813, 136] on button "Export" at bounding box center [812, 139] width 47 height 19
drag, startPoint x: 768, startPoint y: 183, endPoint x: 770, endPoint y: 190, distance: 6.7
click at [768, 183] on div "Status: Active Paused Failed Queued Processing Locked Deleted Aug Jan Feb Mar" at bounding box center [608, 172] width 359 height 85
